Goal: Task Accomplishment & Management: Manage account settings

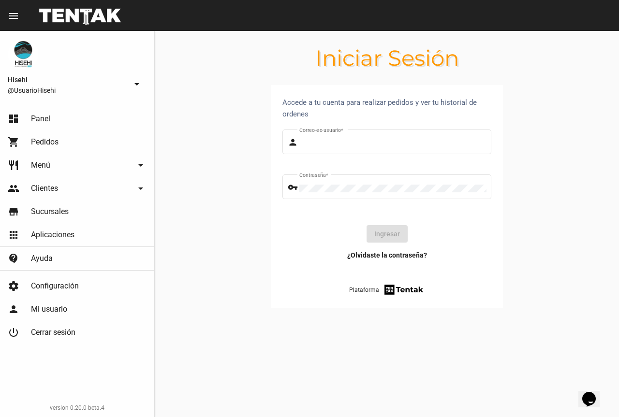
type input "UsuarioHisehi"
click at [46, 115] on span "Panel" at bounding box center [40, 119] width 19 height 10
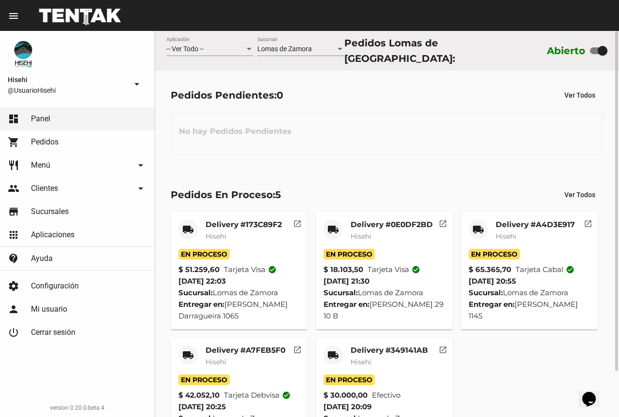
click at [239, 233] on mat-card-subtitle "Hisehi" at bounding box center [243, 237] width 76 height 10
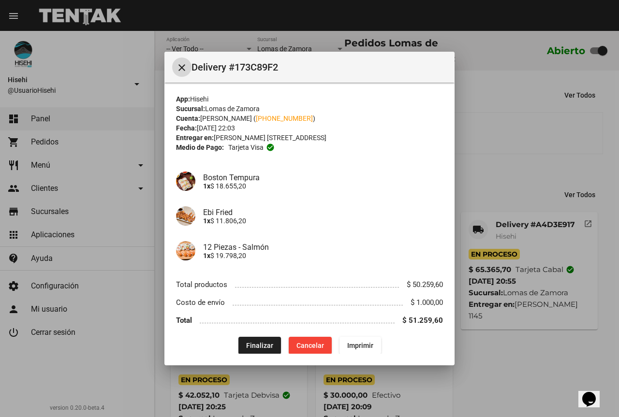
click at [239, 339] on button "Finalizar" at bounding box center [259, 345] width 43 height 17
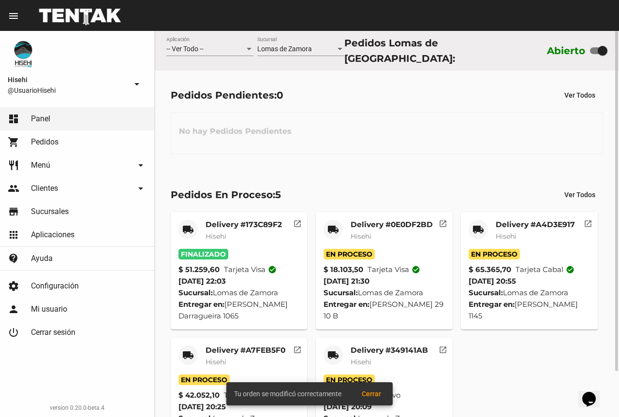
click at [398, 249] on div "En Proceso" at bounding box center [383, 254] width 121 height 11
click at [396, 236] on mat-card-subtitle "Hisehi" at bounding box center [392, 237] width 82 height 10
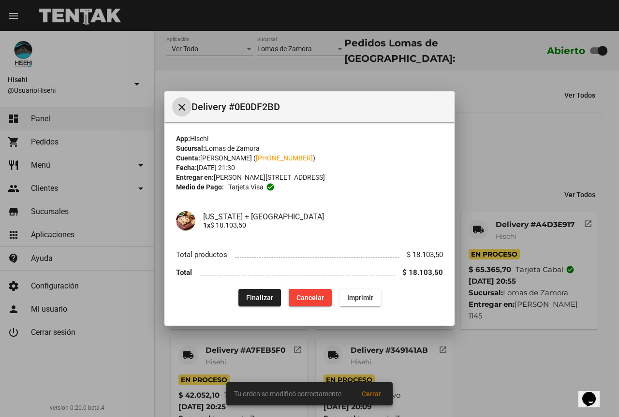
click at [271, 302] on span "Finalizar" at bounding box center [259, 298] width 27 height 8
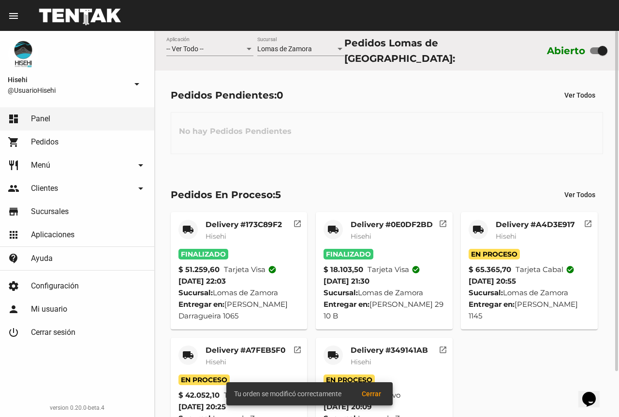
click at [523, 232] on mat-card-subtitle "Hisehi" at bounding box center [535, 237] width 79 height 10
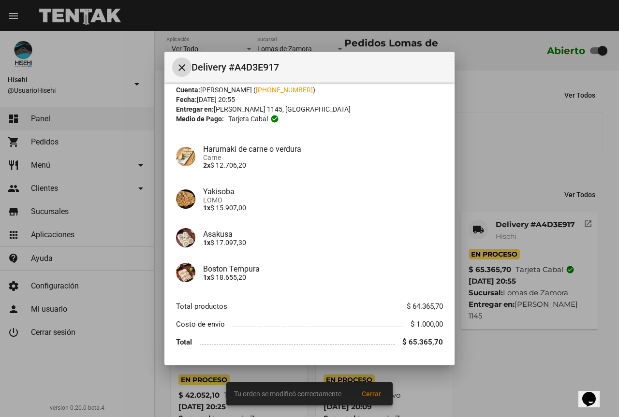
scroll to position [59, 0]
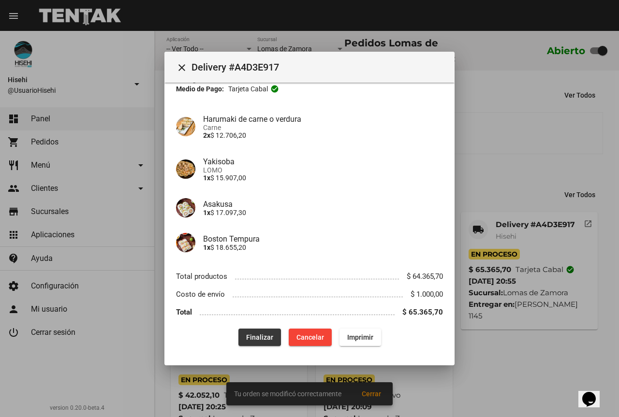
click at [259, 336] on span "Finalizar" at bounding box center [259, 338] width 27 height 8
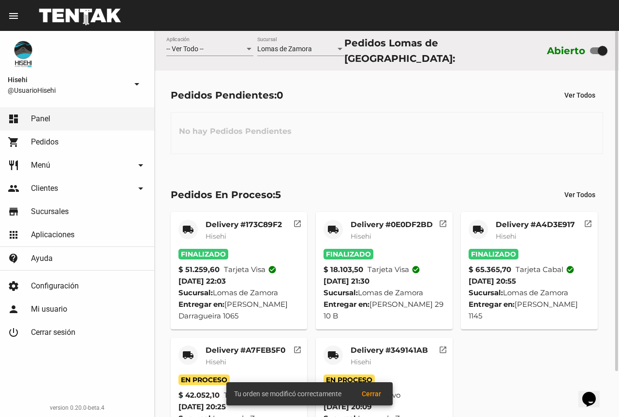
scroll to position [52, 0]
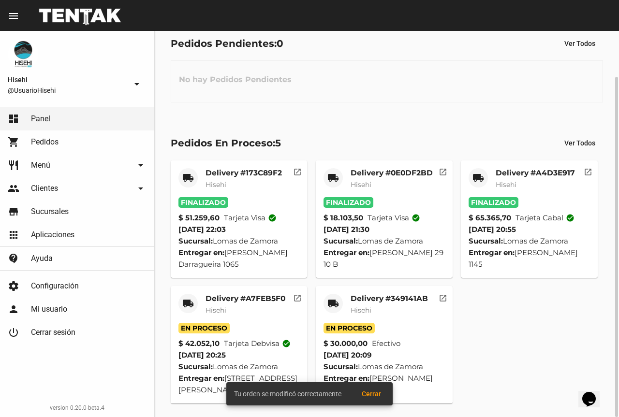
click at [217, 338] on strong "$ 42.052,10" at bounding box center [198, 344] width 41 height 12
click at [242, 306] on mat-card-subtitle "Hisehi" at bounding box center [245, 311] width 80 height 10
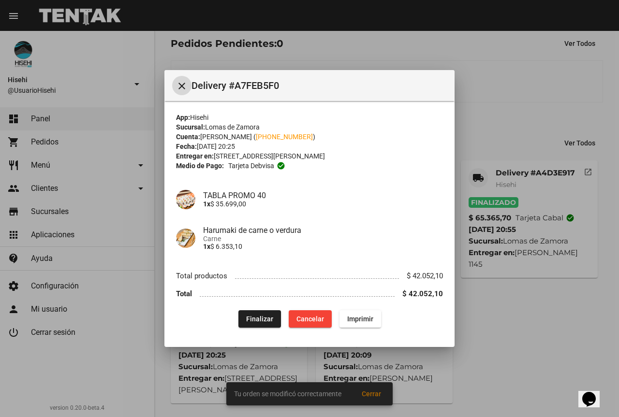
click at [263, 320] on span "Finalizar" at bounding box center [259, 319] width 27 height 8
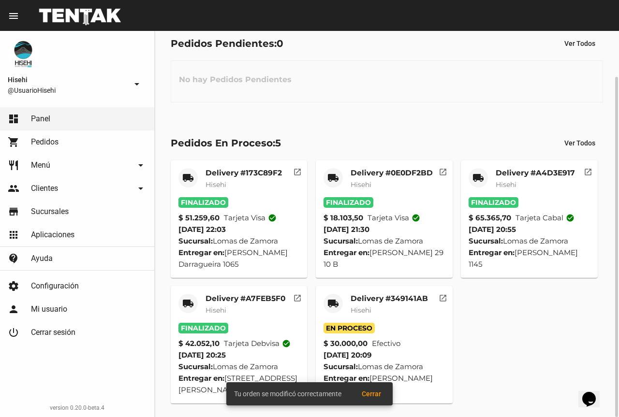
click at [370, 306] on span "Hisehi" at bounding box center [361, 310] width 21 height 9
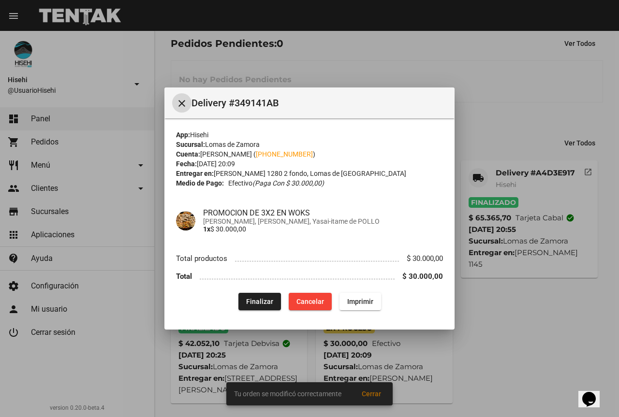
click at [270, 300] on span "Finalizar" at bounding box center [259, 302] width 27 height 8
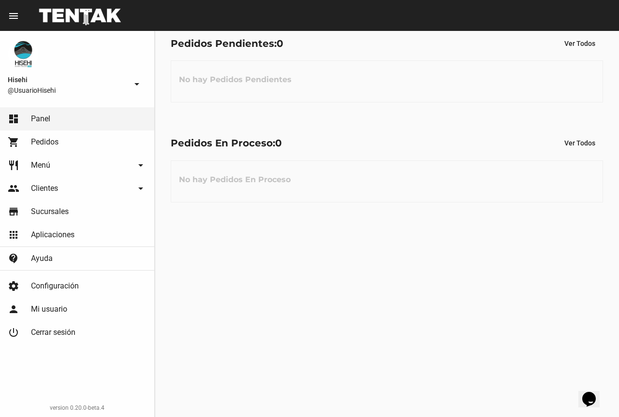
scroll to position [0, 0]
